Goal: Task Accomplishment & Management: Use online tool/utility

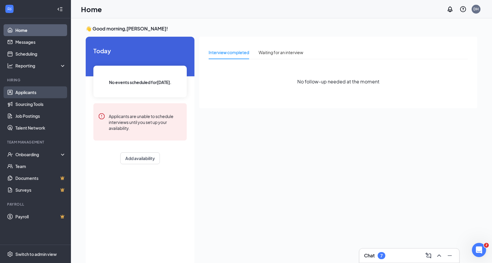
click at [21, 93] on link "Applicants" at bounding box center [40, 92] width 51 height 12
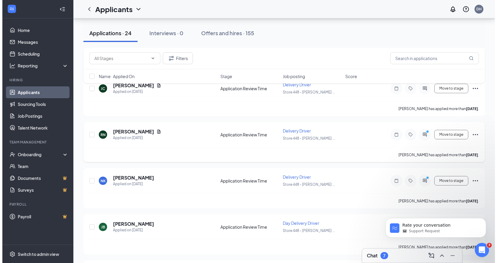
scroll to position [266, 0]
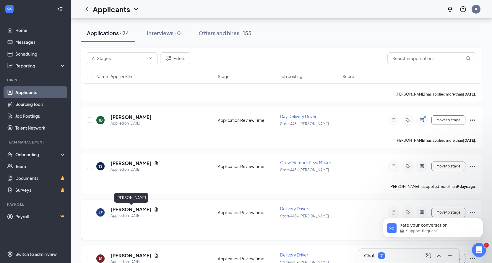
click at [131, 209] on h5 "[PERSON_NAME]" at bounding box center [131, 209] width 41 height 7
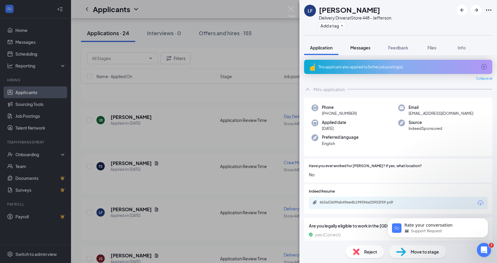
click at [351, 49] on span "Messages" at bounding box center [360, 47] width 20 height 5
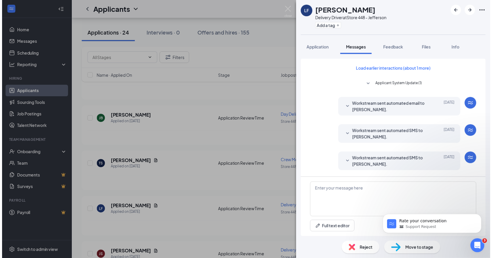
scroll to position [144, 0]
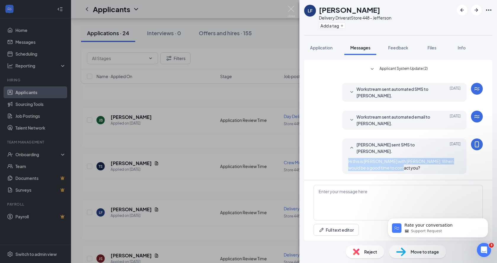
drag, startPoint x: 398, startPoint y: 170, endPoint x: 336, endPoint y: 160, distance: 62.9
click at [336, 160] on div "[PERSON_NAME] sent SMS to [PERSON_NAME]. [DATE] Hi this is [PERSON_NAME] with […" at bounding box center [397, 157] width 169 height 38
copy span "Hi this is [PERSON_NAME] with [PERSON_NAME]. When would be a good time to conta…"
click at [291, 8] on img at bounding box center [290, 12] width 7 height 12
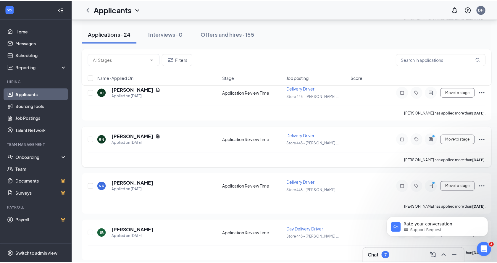
scroll to position [148, 0]
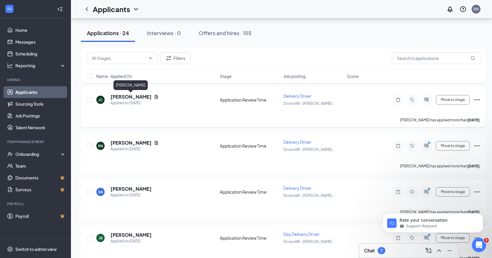
click at [128, 98] on h5 "[PERSON_NAME]" at bounding box center [131, 97] width 41 height 7
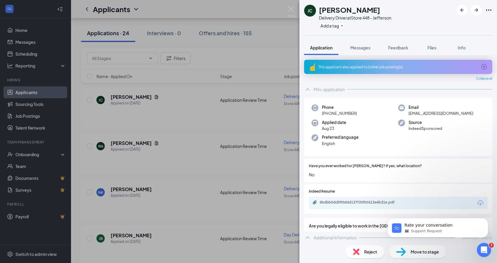
scroll to position [118, 0]
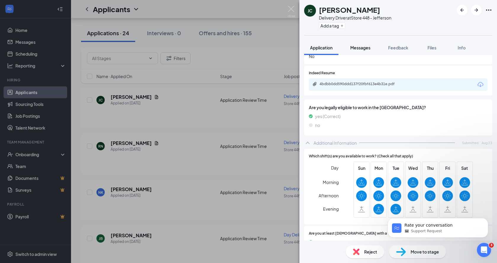
click at [366, 51] on button "Messages" at bounding box center [360, 47] width 32 height 15
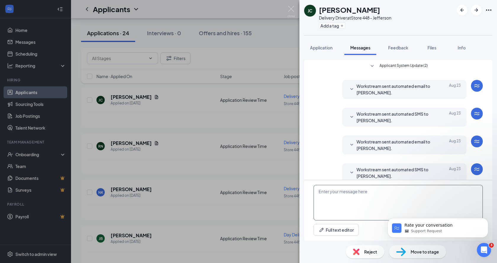
click at [367, 208] on textarea at bounding box center [397, 202] width 169 height 35
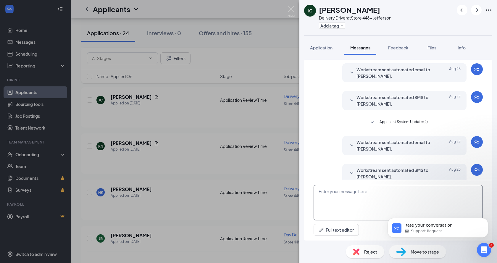
scroll to position [81, 0]
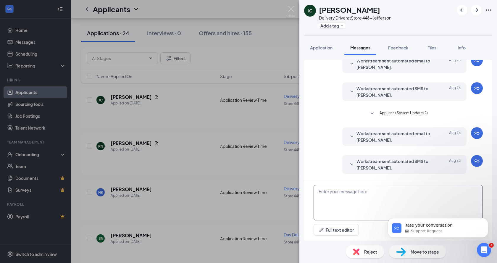
paste textarea "Hi this is [PERSON_NAME] with [PERSON_NAME]. When would be a good time to conta…"
type textarea "Hi this is [PERSON_NAME] with [PERSON_NAME]. When would be a good time to conta…"
drag, startPoint x: 447, startPoint y: 223, endPoint x: 483, endPoint y: 218, distance: 36.2
click at [483, 222] on div "Rate your conversation Support Request" at bounding box center [438, 228] width 92 height 12
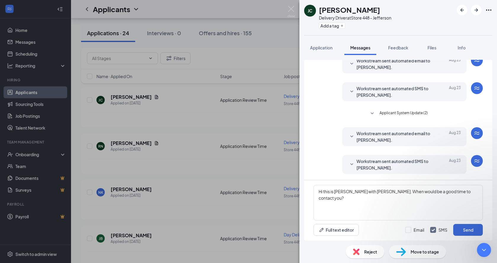
scroll to position [0, 0]
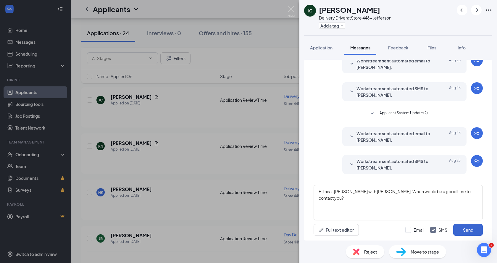
scroll to position [1, 0]
click at [470, 230] on button "Send" at bounding box center [468, 230] width 30 height 12
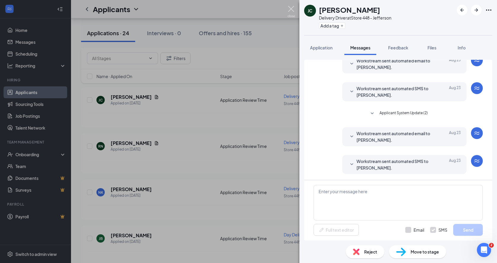
click at [293, 14] on img at bounding box center [290, 12] width 7 height 12
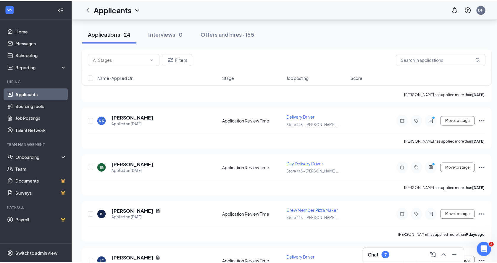
scroll to position [207, 0]
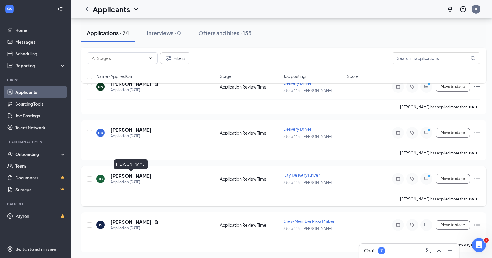
click at [132, 175] on h5 "[PERSON_NAME]" at bounding box center [131, 176] width 41 height 7
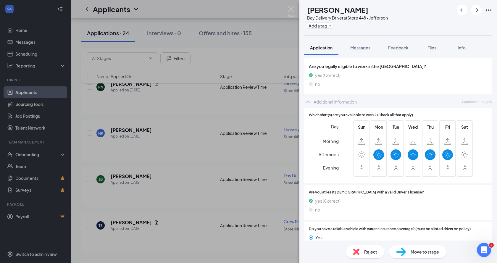
scroll to position [32, 0]
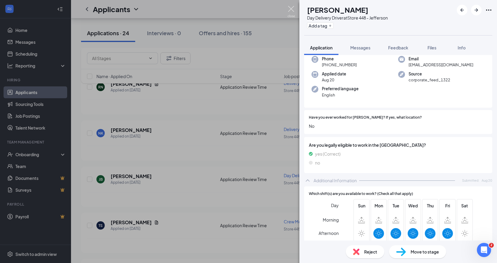
click at [287, 12] on img at bounding box center [290, 12] width 7 height 12
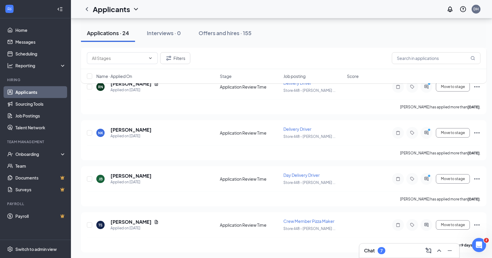
click at [120, 132] on h5 "[PERSON_NAME]" at bounding box center [131, 130] width 41 height 7
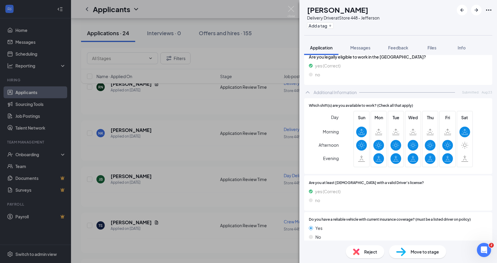
scroll to position [33, 0]
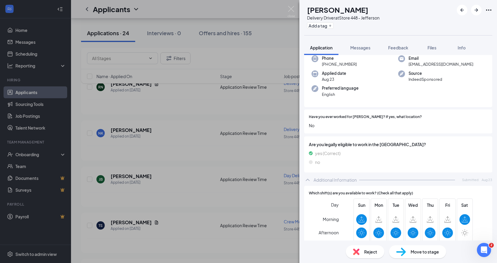
click at [291, 6] on div "NK Naliya Keys Delivery Driver at Store 448 - Jefferson Add a tag Application M…" at bounding box center [248, 131] width 497 height 263
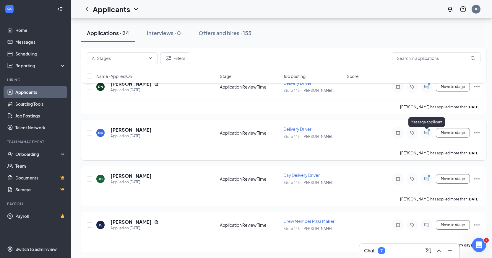
click at [426, 134] on icon "ActiveChat" at bounding box center [426, 133] width 4 height 4
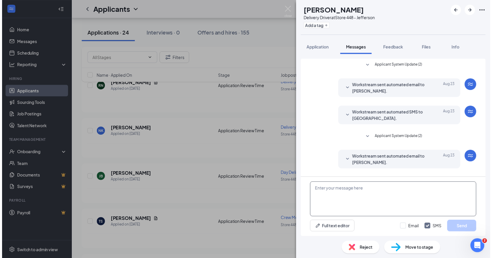
scroll to position [102, 0]
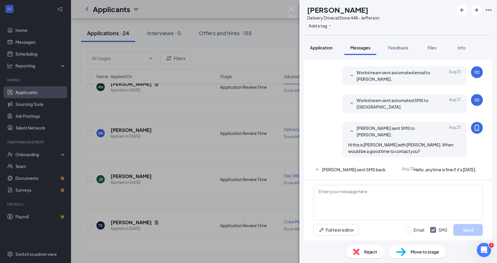
click at [322, 43] on button "Application" at bounding box center [321, 47] width 34 height 15
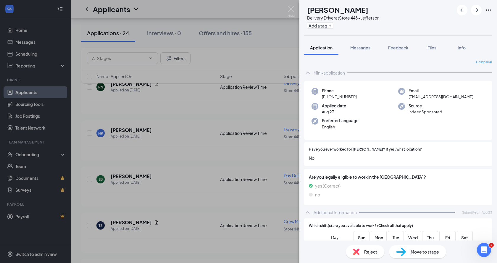
click at [290, 12] on img at bounding box center [290, 12] width 7 height 12
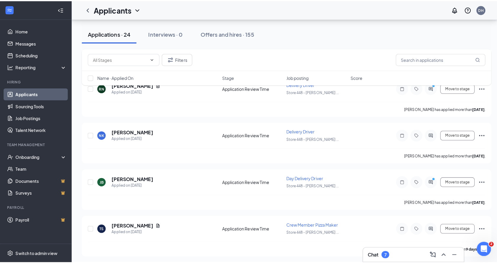
scroll to position [177, 0]
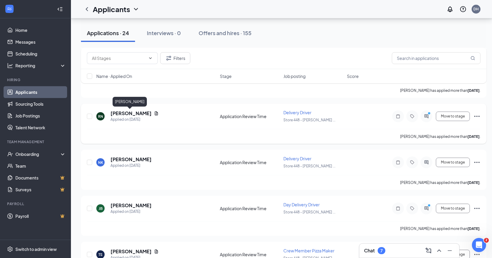
click at [117, 111] on h5 "[PERSON_NAME]" at bounding box center [131, 113] width 41 height 7
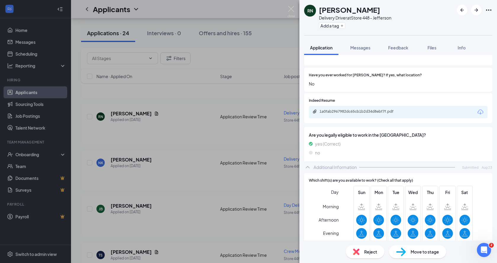
scroll to position [118, 0]
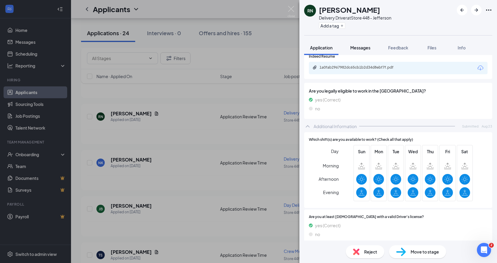
click at [364, 50] on span "Messages" at bounding box center [360, 47] width 20 height 5
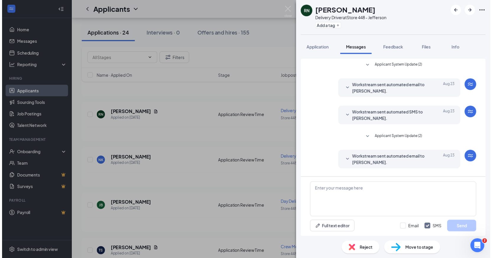
scroll to position [102, 0]
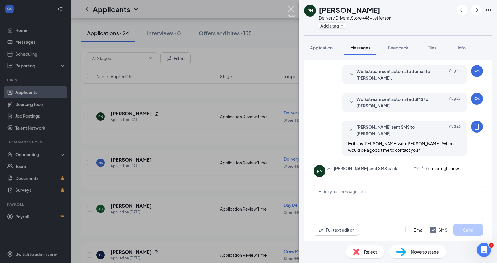
click at [291, 9] on img at bounding box center [290, 12] width 7 height 12
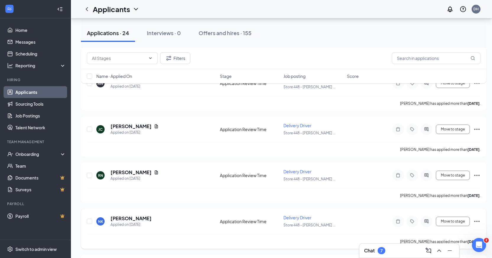
scroll to position [89, 0]
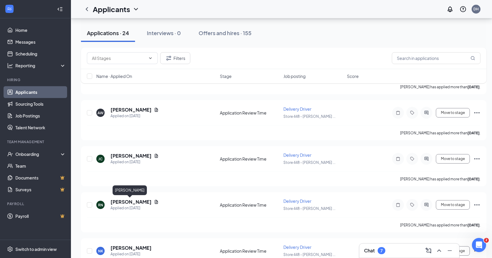
click at [128, 197] on div "[PERSON_NAME]" at bounding box center [130, 192] width 34 height 12
click at [126, 200] on h5 "[PERSON_NAME]" at bounding box center [131, 202] width 41 height 7
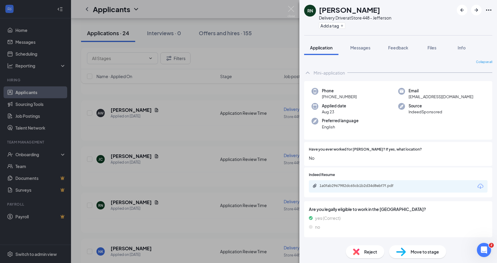
click at [297, 8] on div "RN [PERSON_NAME] Delivery Driver at Store 448 - Jefferson Add a tag Application…" at bounding box center [248, 131] width 497 height 263
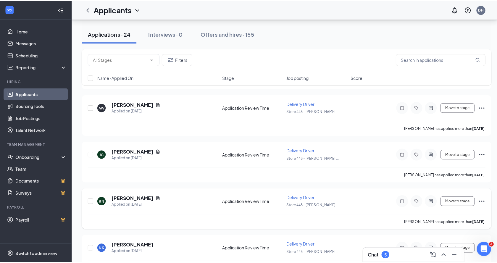
scroll to position [118, 0]
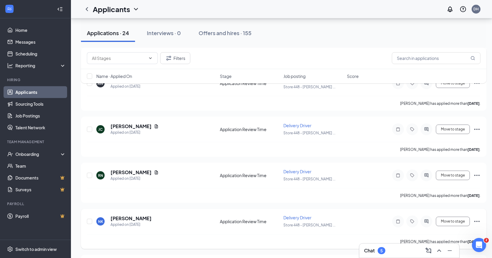
click at [426, 218] on div at bounding box center [427, 222] width 12 height 12
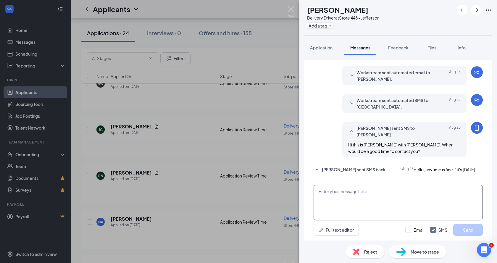
scroll to position [102, 0]
click at [379, 192] on textarea at bounding box center [397, 202] width 169 height 35
click at [427, 186] on textarea "hi this is [PERSON_NAME] with [PERSON_NAME]. I reached out reguarding" at bounding box center [397, 202] width 169 height 35
click at [419, 192] on textarea "hi this is [PERSON_NAME] with [PERSON_NAME]. I reached out reguarding" at bounding box center [397, 202] width 169 height 35
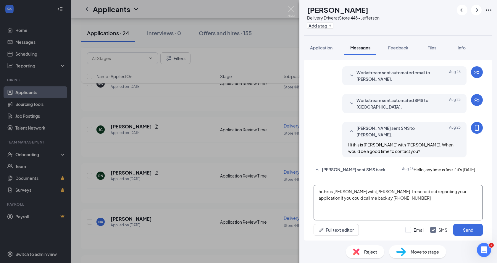
drag, startPoint x: 396, startPoint y: 194, endPoint x: 302, endPoint y: 186, distance: 94.6
click at [302, 186] on div "Applicant System Update (2) Workstream sent automated email to [PERSON_NAME]. […" at bounding box center [397, 147] width 197 height 185
click at [431, 207] on textarea "hi this is [PERSON_NAME] with [PERSON_NAME]. I reached out regarding your appli…" at bounding box center [397, 202] width 169 height 35
drag, startPoint x: 396, startPoint y: 209, endPoint x: 316, endPoint y: 186, distance: 83.0
click at [316, 186] on textarea "hi this is [PERSON_NAME] with [PERSON_NAME]. I reached out regarding your appli…" at bounding box center [397, 202] width 169 height 35
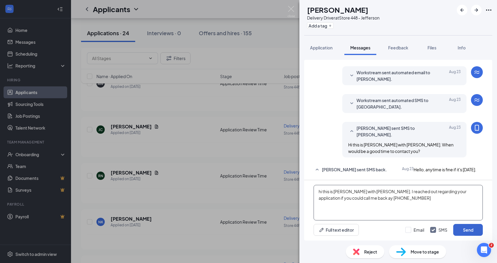
type textarea "hi this is [PERSON_NAME] with [PERSON_NAME]. I reached out regarding your appli…"
click at [471, 231] on button "Send" at bounding box center [468, 230] width 30 height 12
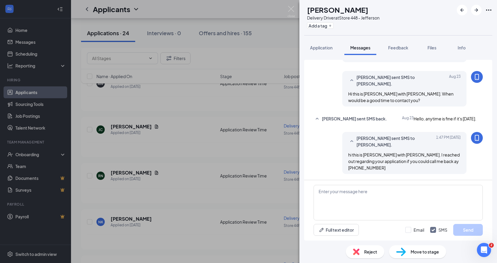
scroll to position [146, 0]
click at [292, 7] on img at bounding box center [290, 12] width 7 height 12
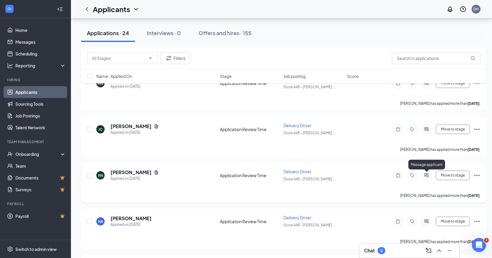
click at [427, 176] on icon "ActiveChat" at bounding box center [426, 175] width 4 height 4
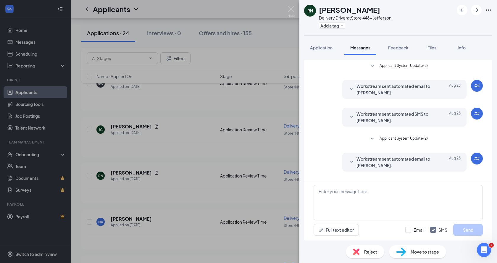
scroll to position [102, 0]
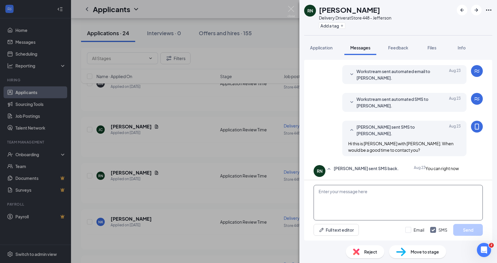
click at [363, 200] on textarea at bounding box center [397, 202] width 169 height 35
paste textarea "hi this is [PERSON_NAME] with [PERSON_NAME]. I reached out regarding your appli…"
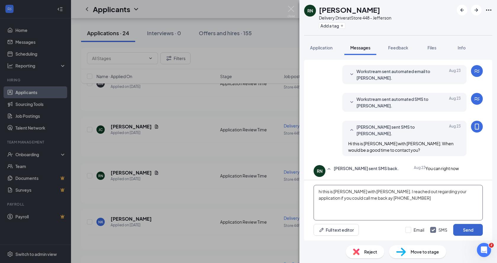
type textarea "hi this is [PERSON_NAME] with [PERSON_NAME]. I reached out regarding your appli…"
drag, startPoint x: 464, startPoint y: 228, endPoint x: 463, endPoint y: 231, distance: 3.3
click at [464, 228] on button "Send" at bounding box center [468, 230] width 30 height 12
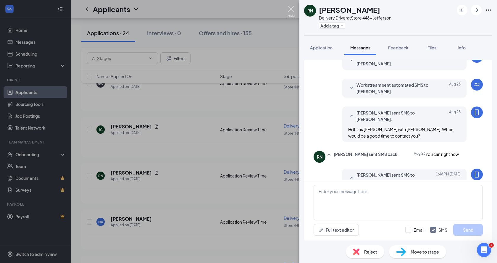
click at [292, 6] on img at bounding box center [290, 12] width 7 height 12
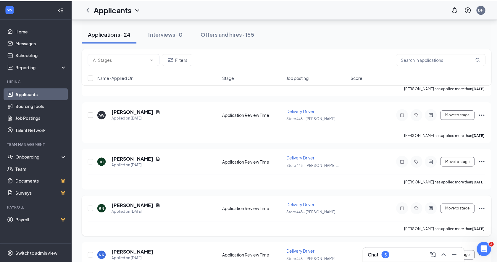
scroll to position [59, 0]
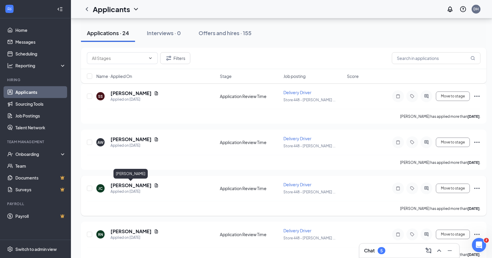
click at [118, 183] on h5 "[PERSON_NAME]" at bounding box center [131, 185] width 41 height 7
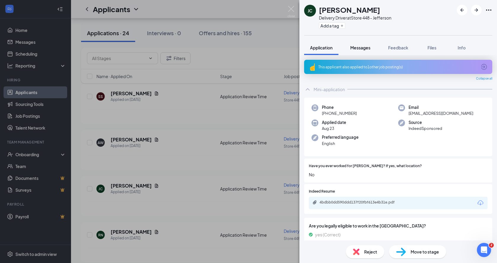
click at [366, 47] on span "Messages" at bounding box center [360, 47] width 20 height 5
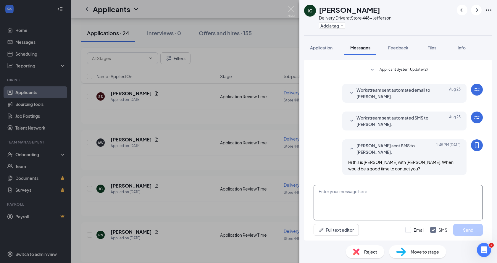
scroll to position [144, 0]
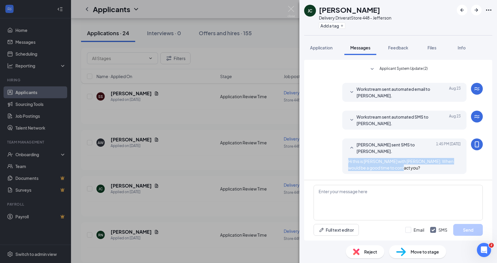
drag, startPoint x: 386, startPoint y: 170, endPoint x: 331, endPoint y: 157, distance: 56.5
click at [331, 157] on div "[PERSON_NAME] sent SMS to [PERSON_NAME]. [DATE] 1:45 PM Hi this is [PERSON_NAME…" at bounding box center [397, 157] width 169 height 38
copy span "Hi this is [PERSON_NAME] with [PERSON_NAME]. When would be a good time to conta…"
click at [291, 4] on div "[PERSON_NAME] Delivery Driver at Store 448 - Jefferson Add a tag Application Me…" at bounding box center [248, 131] width 497 height 263
click at [289, 7] on img at bounding box center [290, 12] width 7 height 12
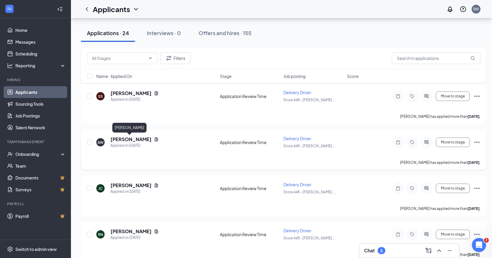
click at [116, 139] on h5 "[PERSON_NAME]" at bounding box center [131, 139] width 41 height 7
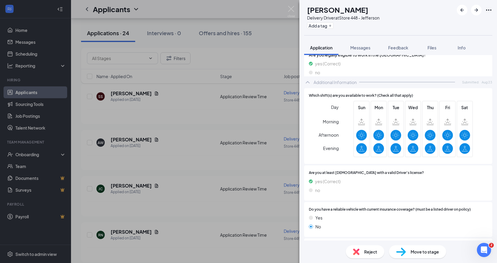
scroll to position [177, 0]
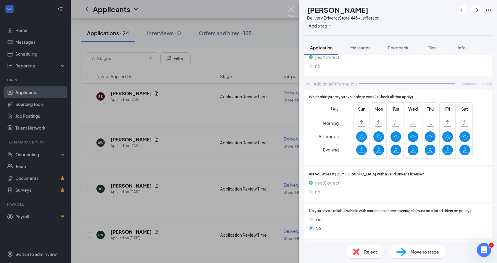
drag, startPoint x: 359, startPoint y: 44, endPoint x: 400, endPoint y: 132, distance: 97.0
click at [359, 44] on button "Messages" at bounding box center [360, 47] width 32 height 15
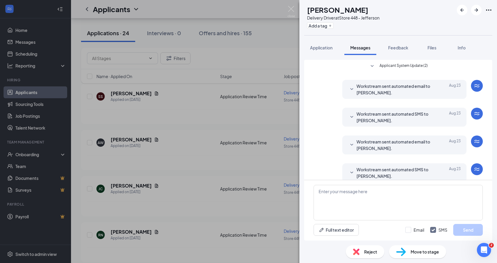
scroll to position [81, 0]
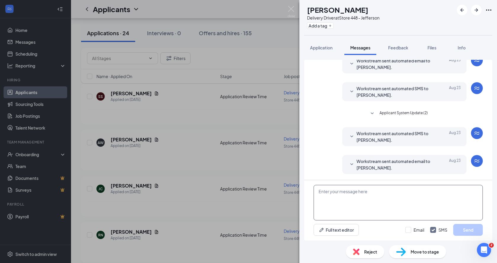
click at [413, 200] on textarea at bounding box center [397, 202] width 169 height 35
paste textarea "Hi this is [PERSON_NAME] with [PERSON_NAME]. When would be a good time to conta…"
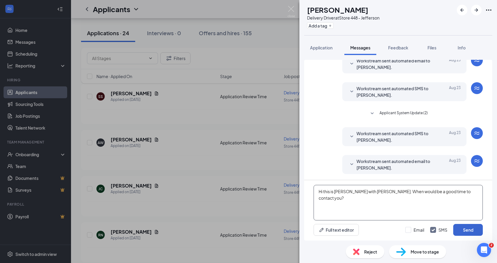
type textarea "Hi this is [PERSON_NAME] with [PERSON_NAME]. When would be a good time to conta…"
click at [462, 230] on button "Send" at bounding box center [468, 230] width 30 height 12
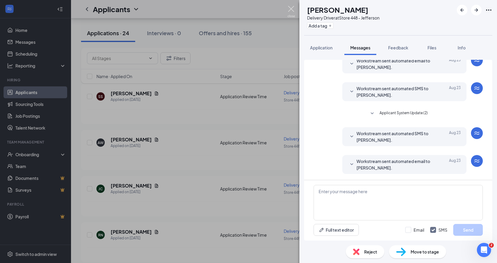
scroll to position [125, 0]
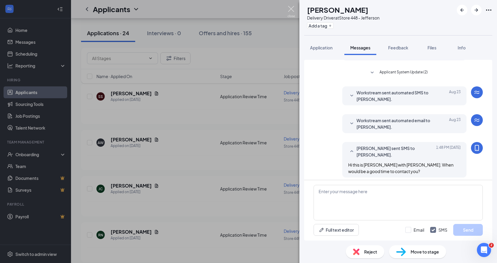
click at [288, 12] on img at bounding box center [290, 12] width 7 height 12
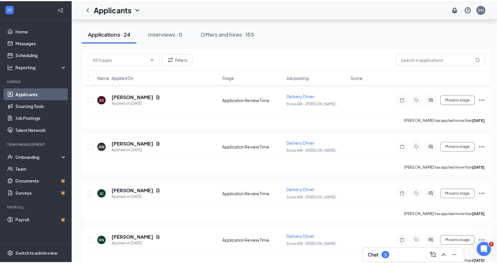
scroll to position [30, 0]
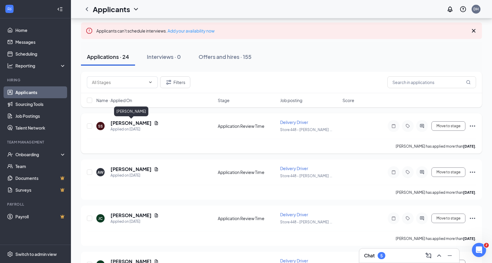
click at [137, 121] on h5 "[PERSON_NAME]" at bounding box center [131, 123] width 41 height 7
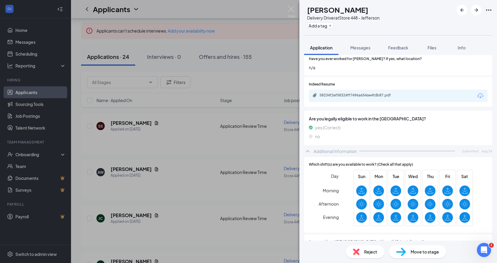
scroll to position [177, 0]
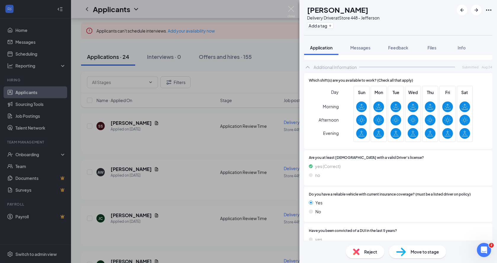
drag, startPoint x: 364, startPoint y: 44, endPoint x: 362, endPoint y: 62, distance: 17.8
click at [364, 44] on button "Messages" at bounding box center [360, 47] width 32 height 15
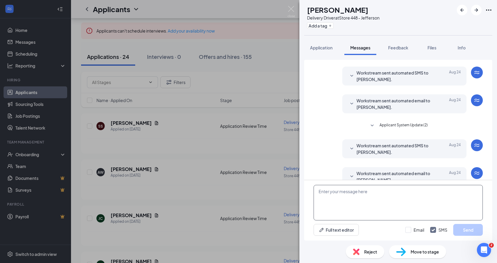
click at [363, 202] on textarea at bounding box center [397, 202] width 169 height 35
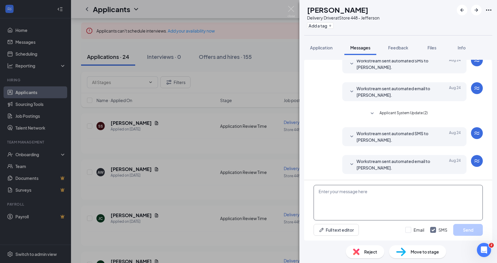
paste textarea "Hi this is [PERSON_NAME] with [PERSON_NAME]. When would be a good time to conta…"
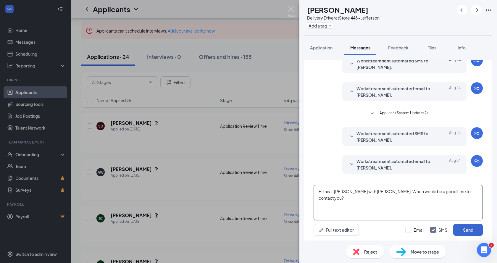
type textarea "Hi this is [PERSON_NAME] with [PERSON_NAME]. When would be a good time to conta…"
click at [463, 225] on button "Send" at bounding box center [468, 230] width 30 height 12
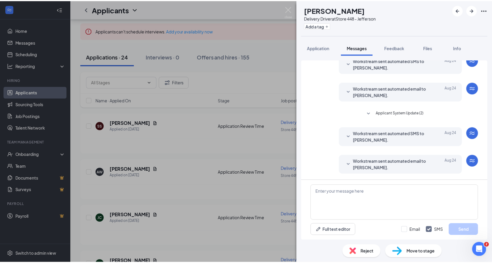
scroll to position [125, 0]
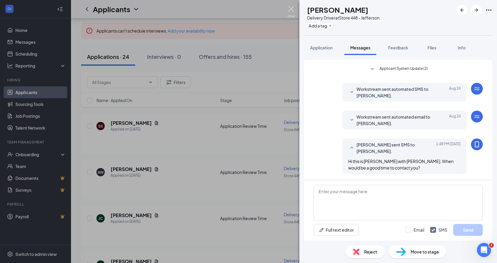
click at [289, 11] on img at bounding box center [290, 12] width 7 height 12
